Goal: Information Seeking & Learning: Learn about a topic

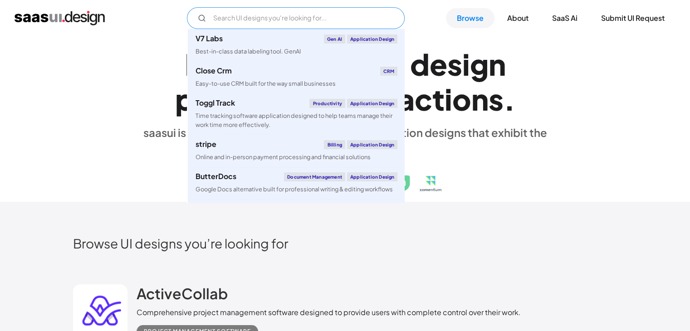
click at [317, 22] on input "Email Form" at bounding box center [296, 18] width 218 height 22
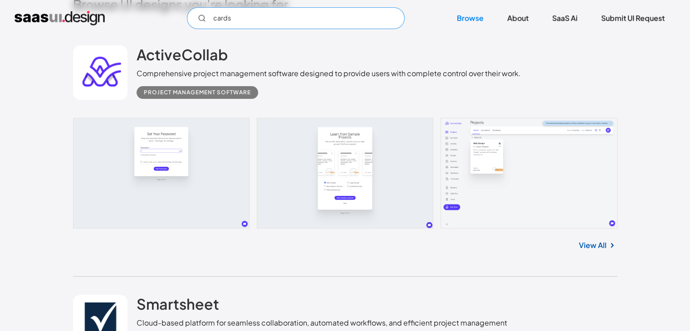
scroll to position [238, 0]
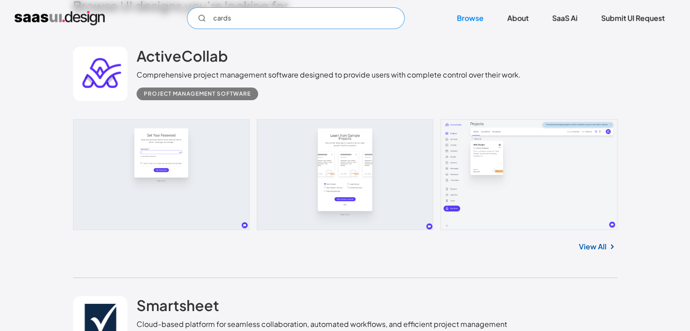
click at [246, 13] on input "cards" at bounding box center [296, 18] width 218 height 22
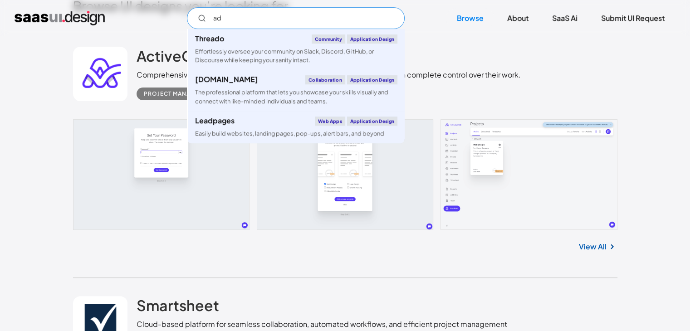
type input "a"
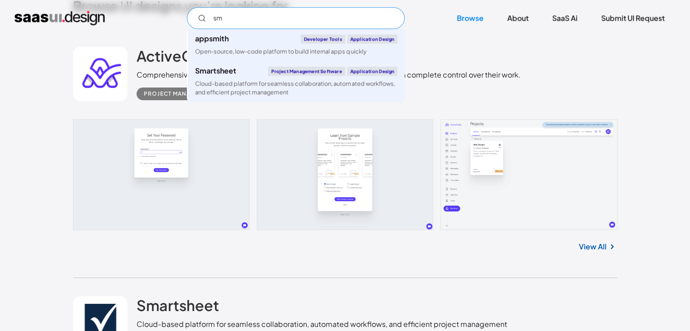
type input "s"
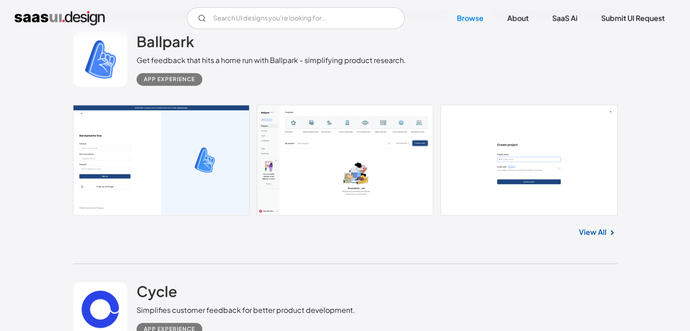
scroll to position [3915, 0]
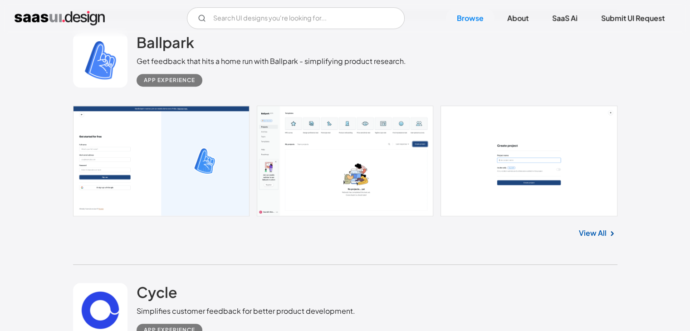
click at [591, 229] on link "View All" at bounding box center [592, 233] width 28 height 11
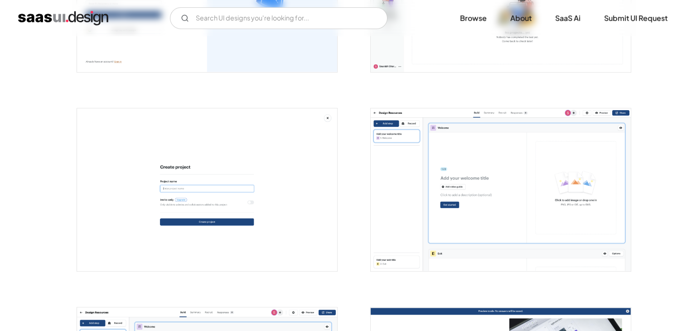
scroll to position [123, 0]
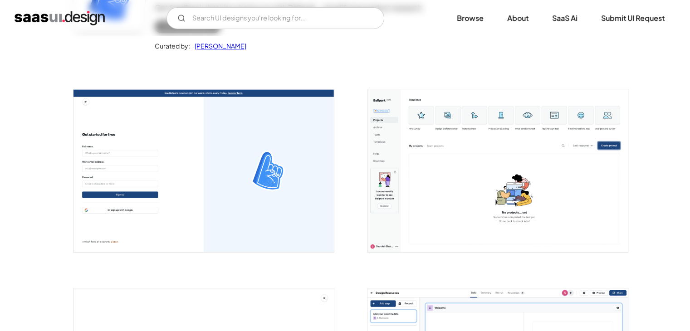
click at [432, 147] on img "open lightbox" at bounding box center [497, 170] width 260 height 163
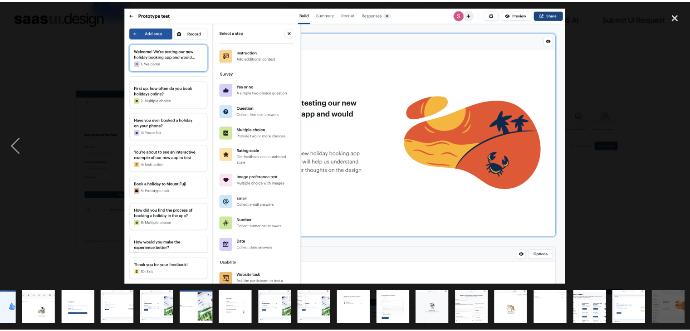
scroll to position [0, 24]
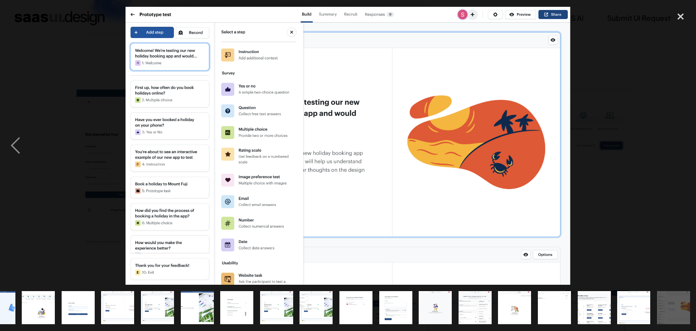
click at [645, 33] on div at bounding box center [348, 146] width 696 height 278
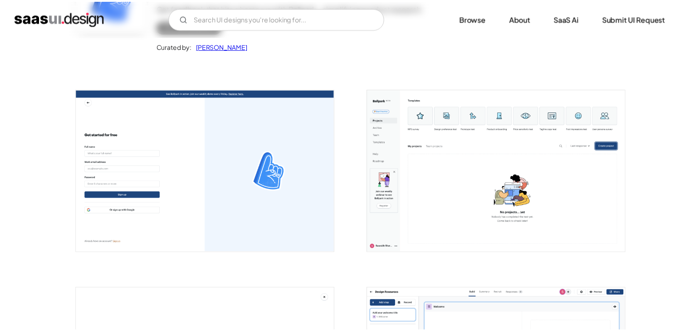
scroll to position [0, 0]
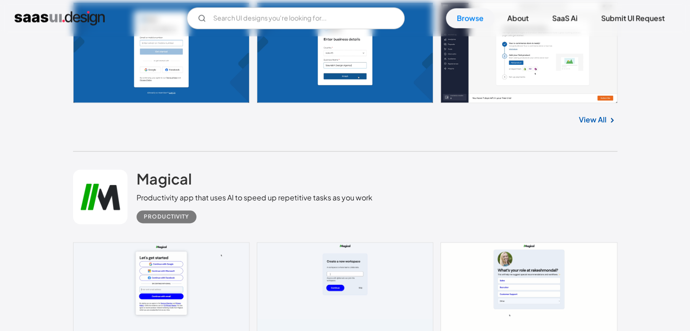
scroll to position [4548, 0]
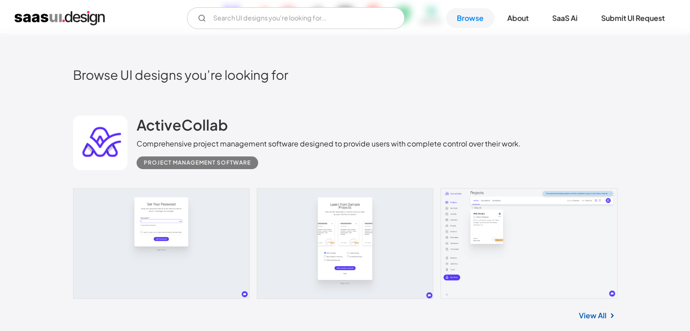
scroll to position [169, 0]
click at [189, 213] on link at bounding box center [345, 243] width 544 height 111
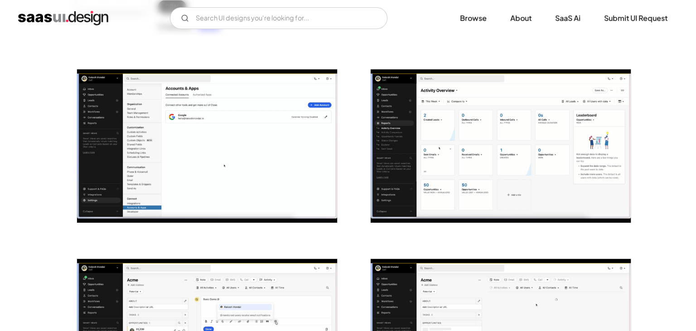
scroll to position [143, 0]
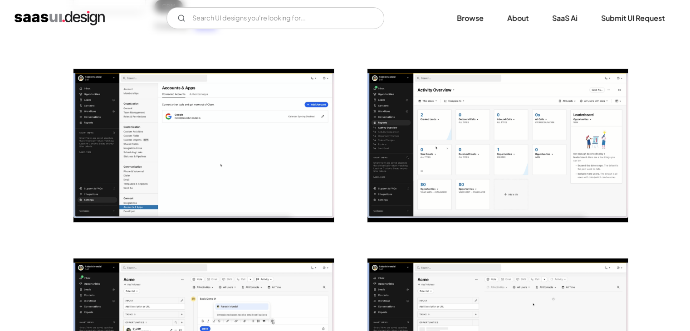
click at [214, 170] on img "open lightbox" at bounding box center [203, 145] width 260 height 153
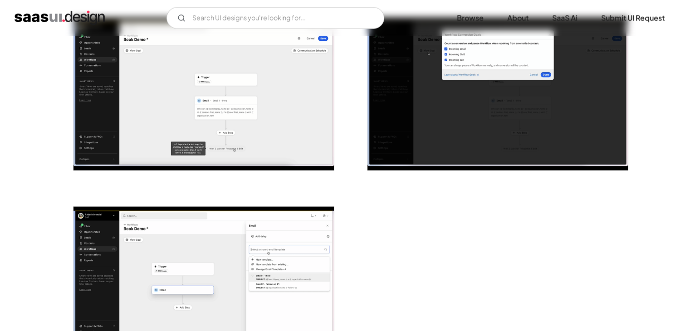
scroll to position [2089, 0]
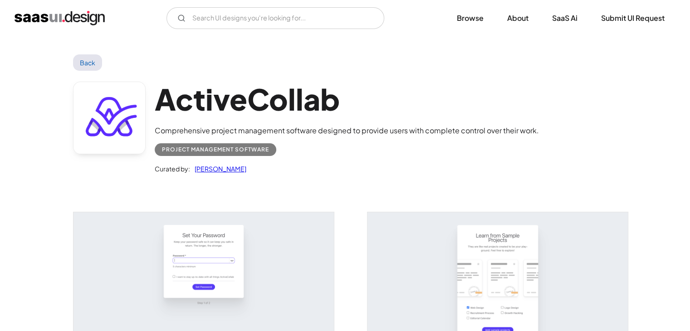
click at [206, 269] on img "open lightbox" at bounding box center [203, 293] width 260 height 163
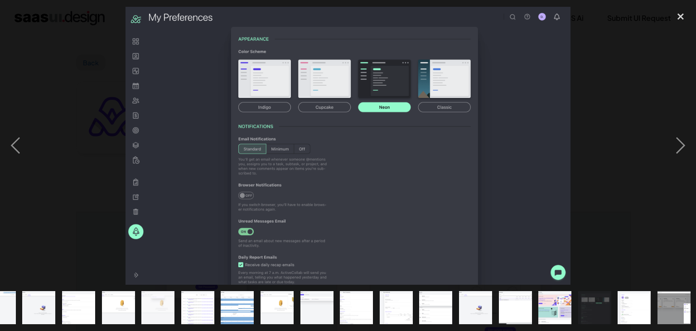
scroll to position [0, 103]
